Goal: Transaction & Acquisition: Purchase product/service

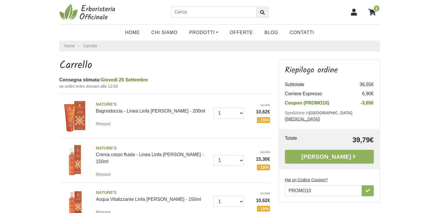
click at [91, 17] on img at bounding box center [89, 11] width 58 height 17
click at [322, 150] on link "[PERSON_NAME]" at bounding box center [329, 157] width 89 height 14
click at [370, 188] on icon "button" at bounding box center [368, 190] width 5 height 5
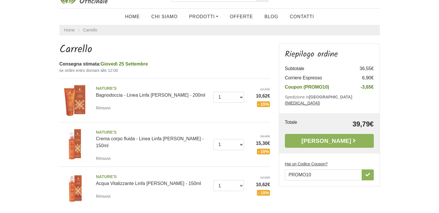
scroll to position [58, 0]
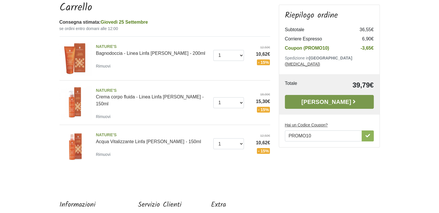
click at [325, 96] on link "Alla Cassa" at bounding box center [329, 102] width 89 height 14
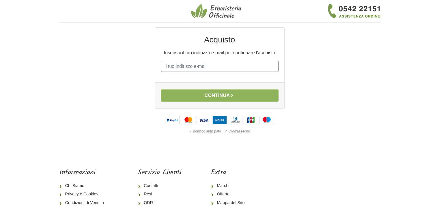
click at [203, 71] on input "E-mail" at bounding box center [220, 66] width 118 height 11
type input "manuellafois@tiscali.it"
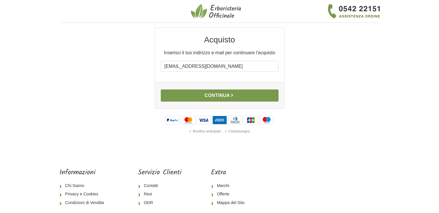
click at [206, 97] on button "Continua" at bounding box center [220, 96] width 118 height 12
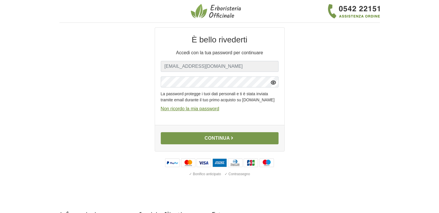
click at [214, 144] on button "Continua" at bounding box center [220, 138] width 118 height 12
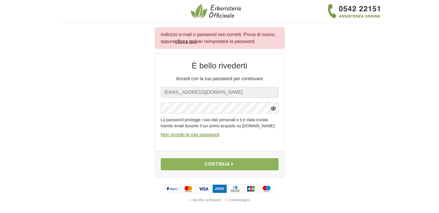
click at [272, 107] on icon "button" at bounding box center [274, 109] width 6 height 6
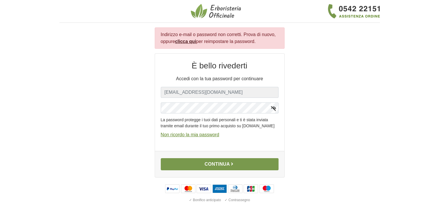
click at [217, 169] on button "Continua" at bounding box center [220, 164] width 118 height 12
click at [213, 167] on button "Continua" at bounding box center [220, 164] width 118 height 12
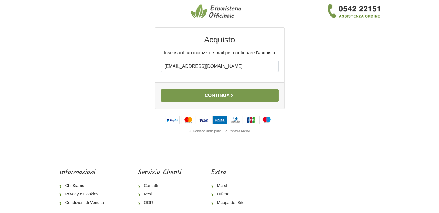
click at [216, 96] on button "Continua" at bounding box center [220, 96] width 118 height 12
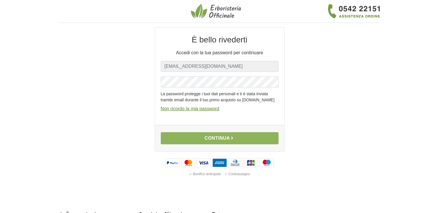
click at [190, 111] on u "Non ricordo la mia password" at bounding box center [190, 108] width 59 height 5
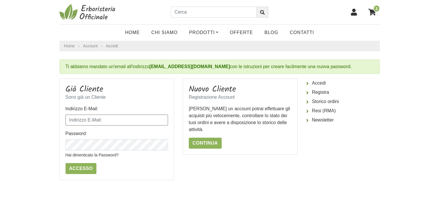
click at [107, 118] on input "Indirizzo E-Mail:" at bounding box center [117, 120] width 103 height 11
type input "[EMAIL_ADDRESS][DOMAIN_NAME]"
click at [66, 163] on input "Accesso" at bounding box center [81, 168] width 31 height 11
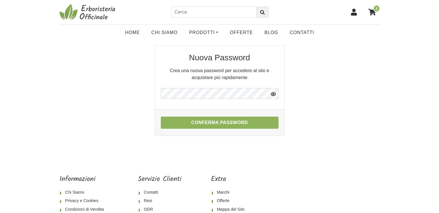
click at [275, 95] on icon "button" at bounding box center [273, 93] width 5 height 3
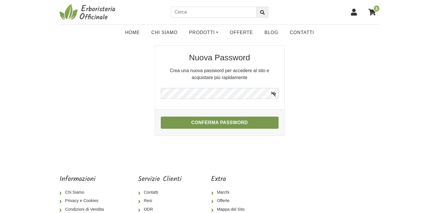
click at [231, 122] on button "Conferma Password" at bounding box center [220, 123] width 118 height 12
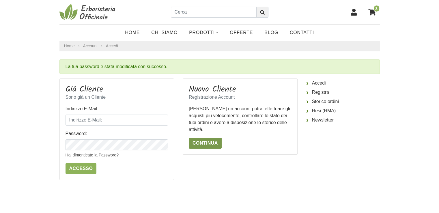
click at [209, 146] on link "Continua" at bounding box center [205, 143] width 33 height 11
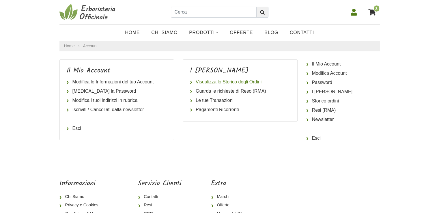
click at [223, 82] on link "Visualizza lo Storico degli Ordini" at bounding box center [240, 81] width 101 height 9
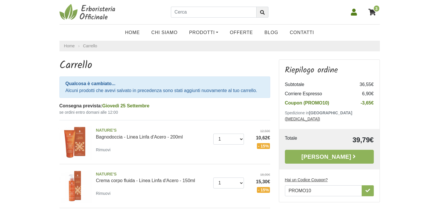
click at [373, 13] on icon at bounding box center [373, 12] width 8 height 7
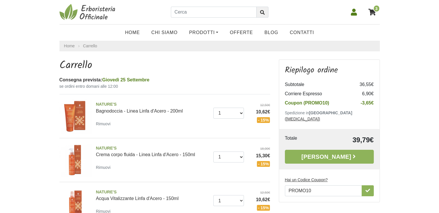
click at [371, 11] on icon at bounding box center [373, 12] width 8 height 7
click at [374, 10] on span "3" at bounding box center [377, 8] width 7 height 7
click at [355, 13] on icon at bounding box center [354, 12] width 6 height 7
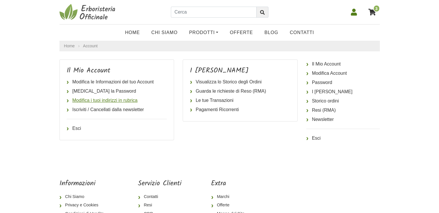
click at [101, 100] on link "Modifica i tuoi indirizzi in rubrica" at bounding box center [117, 100] width 101 height 9
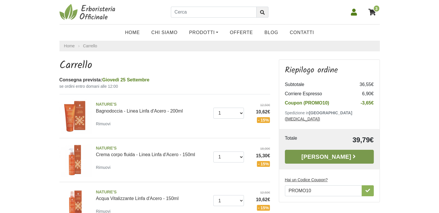
click at [330, 150] on link "[PERSON_NAME]" at bounding box center [329, 157] width 89 height 14
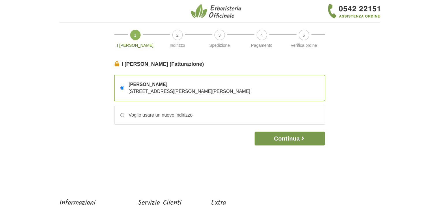
click at [290, 138] on button "Continua" at bounding box center [290, 139] width 70 height 14
click at [292, 138] on button "Continua" at bounding box center [290, 139] width 70 height 14
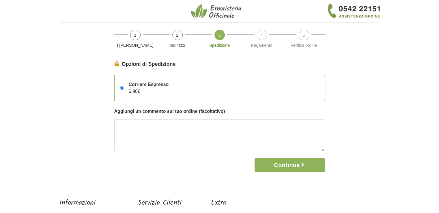
click at [223, 11] on img at bounding box center [217, 11] width 52 height 16
